Goal: Task Accomplishment & Management: Use online tool/utility

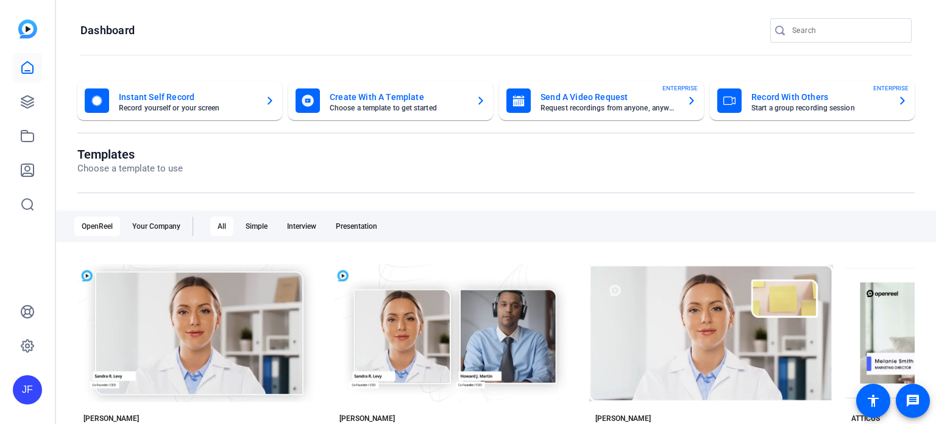
click at [610, 99] on mat-card-title "Send A Video Request" at bounding box center [609, 97] width 137 height 15
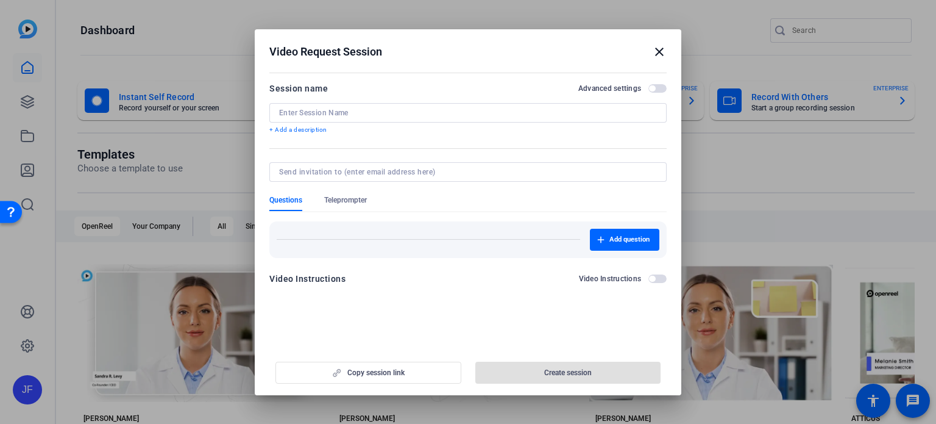
click at [341, 108] on input at bounding box center [468, 113] width 378 height 10
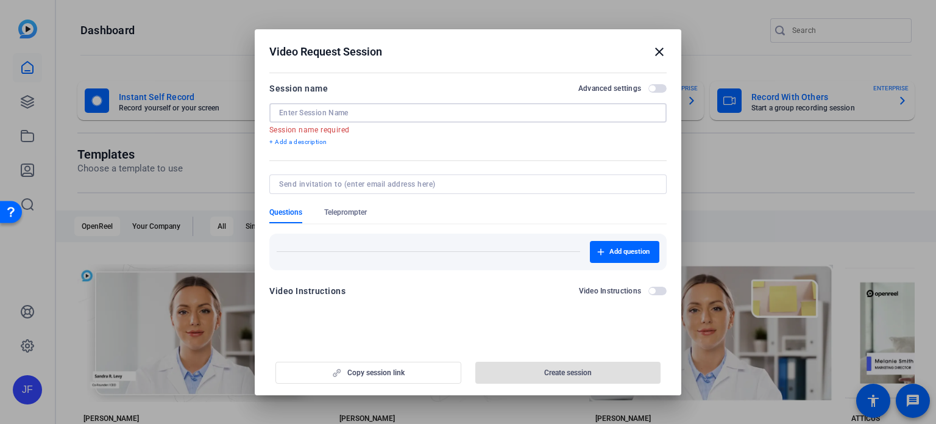
click at [410, 111] on input at bounding box center [468, 113] width 378 height 10
paste input "Michael Giuntini"
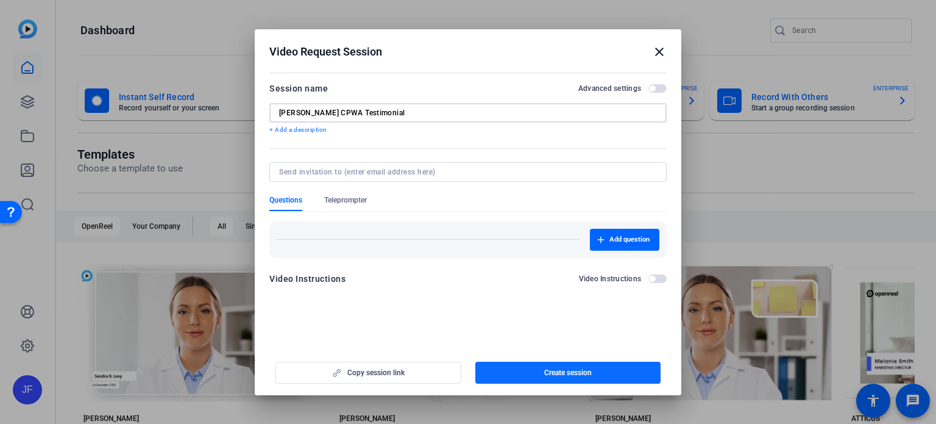
type input "[PERSON_NAME] CPWA Testimonial"
click at [584, 376] on span "Create session" at bounding box center [568, 372] width 48 height 10
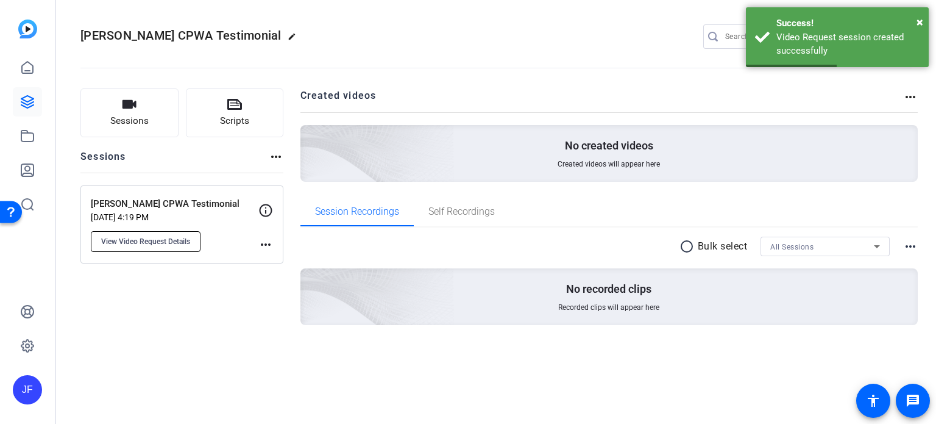
click at [154, 248] on button "View Video Request Details" at bounding box center [146, 241] width 110 height 21
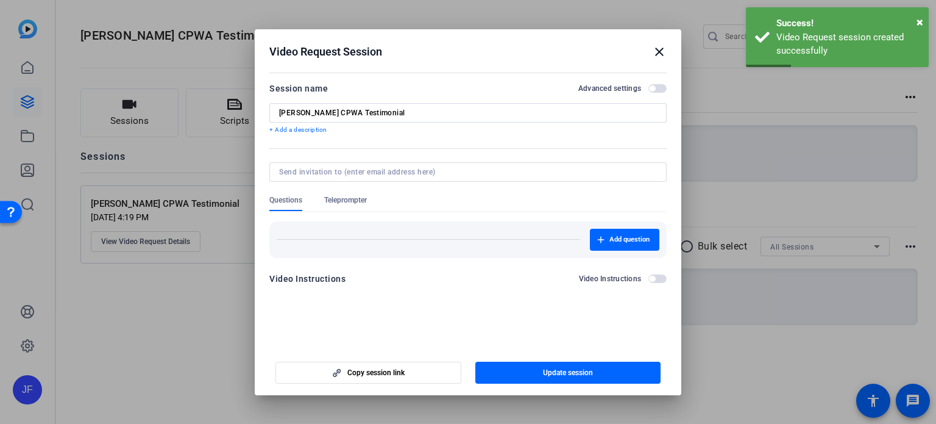
click at [346, 201] on span "Teleprompter" at bounding box center [345, 200] width 43 height 10
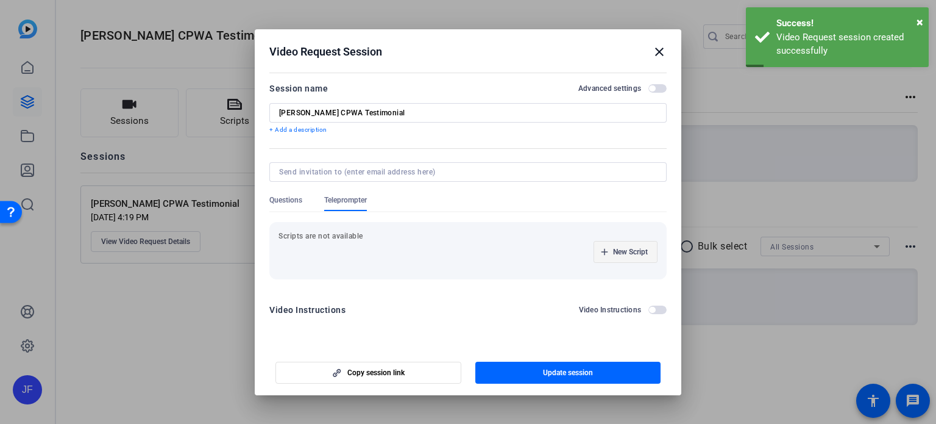
click at [625, 253] on span "New Script" at bounding box center [630, 252] width 35 height 10
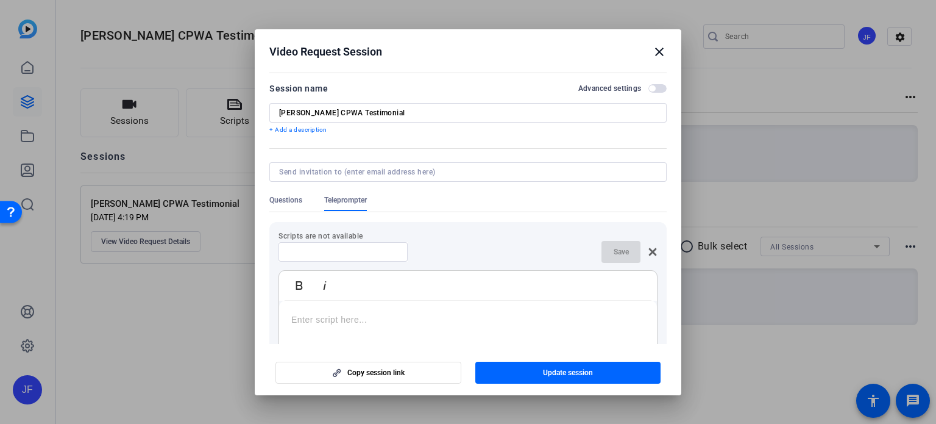
click at [341, 253] on input at bounding box center [343, 252] width 110 height 10
type input "Script"
click at [353, 317] on p at bounding box center [467, 319] width 353 height 13
click at [616, 250] on span "Save" at bounding box center [621, 252] width 15 height 10
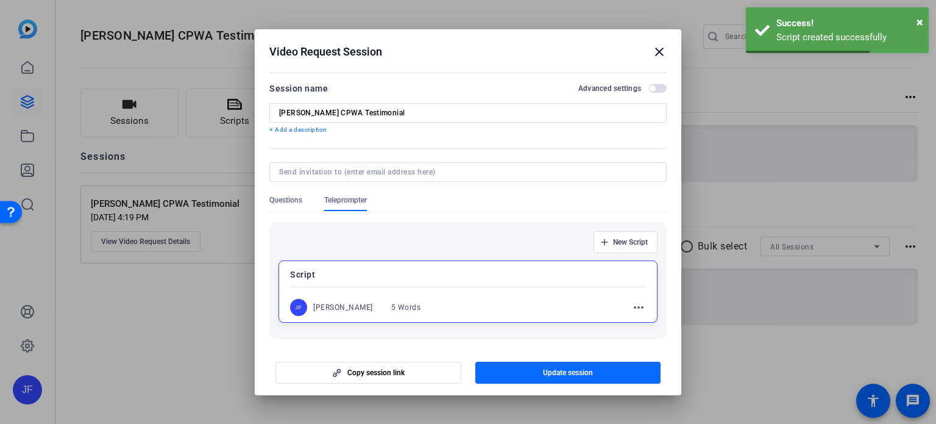
click at [580, 372] on span "Update session" at bounding box center [568, 372] width 50 height 10
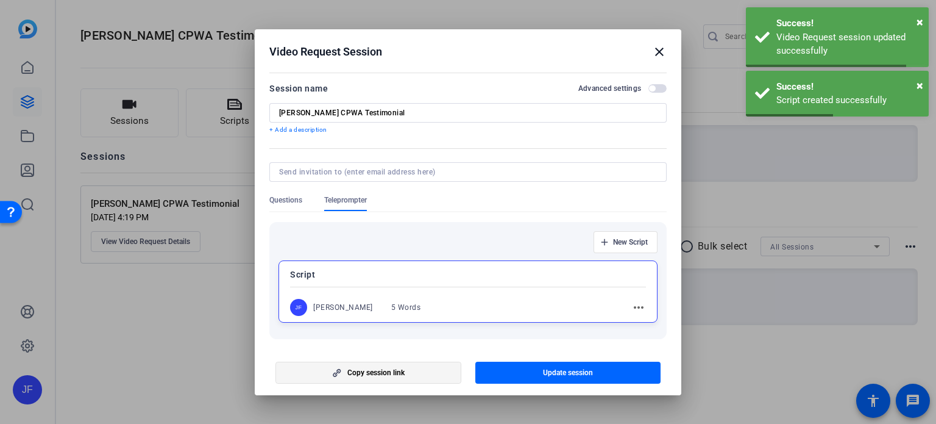
click at [388, 374] on span "Copy session link" at bounding box center [375, 372] width 57 height 10
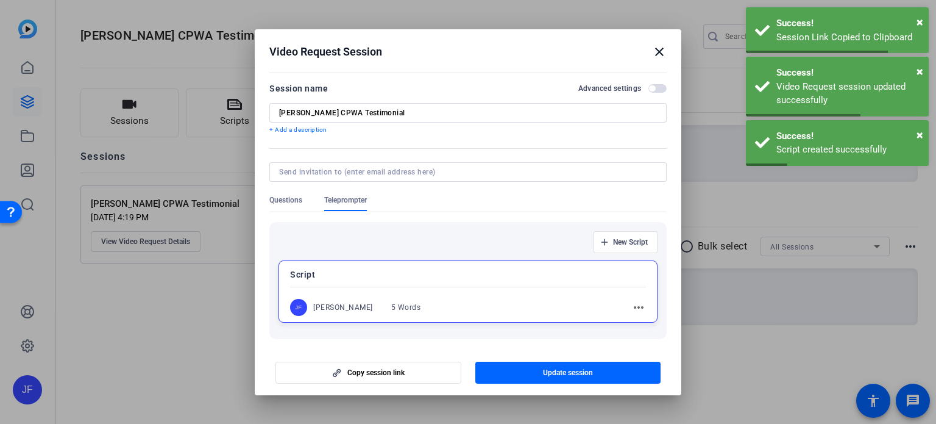
click at [660, 53] on mat-icon "close" at bounding box center [659, 51] width 15 height 15
